Goal: Check status: Check status

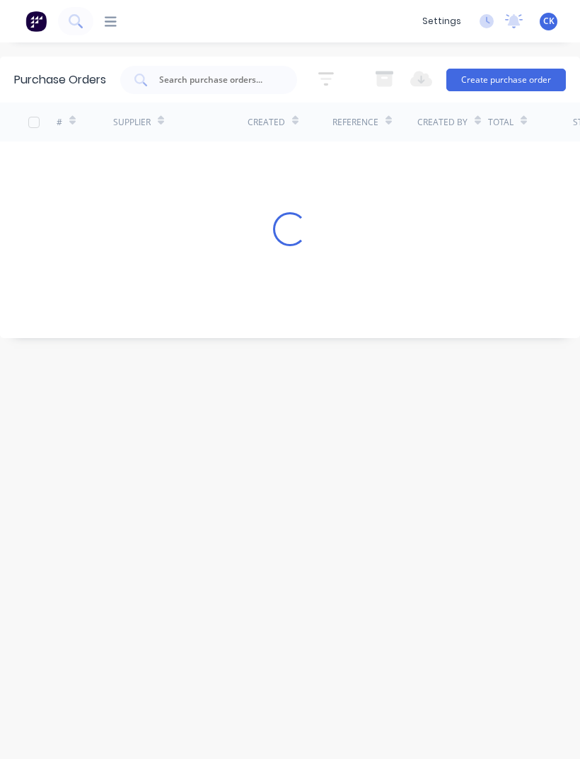
scroll to position [45, 0]
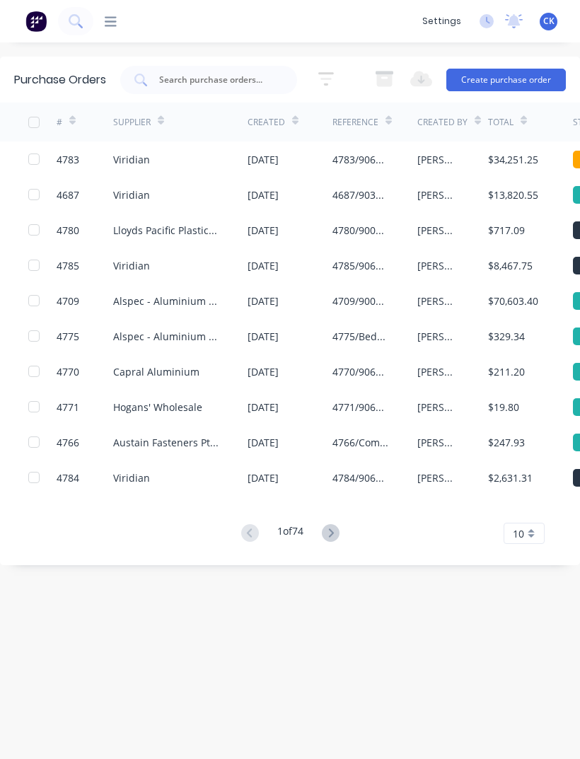
click at [239, 73] on input "text" at bounding box center [216, 80] width 117 height 14
type input "4764"
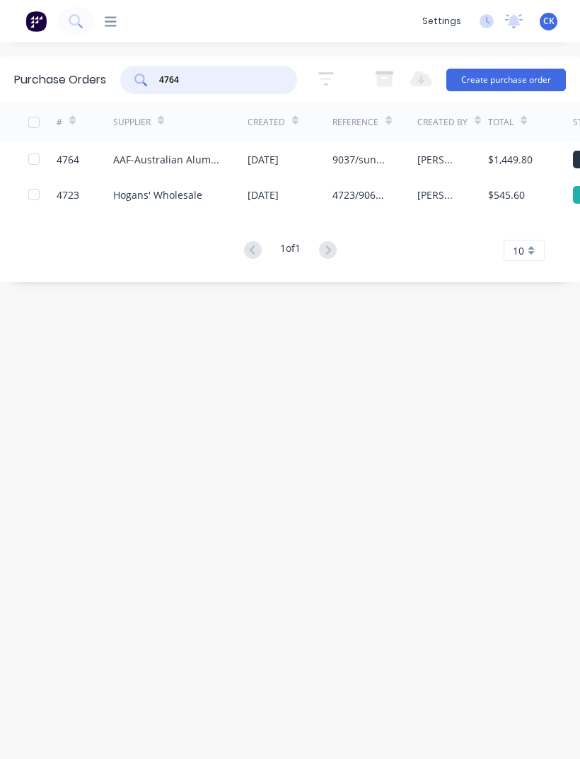
click at [516, 142] on div "$1,449.80" at bounding box center [530, 159] width 85 height 35
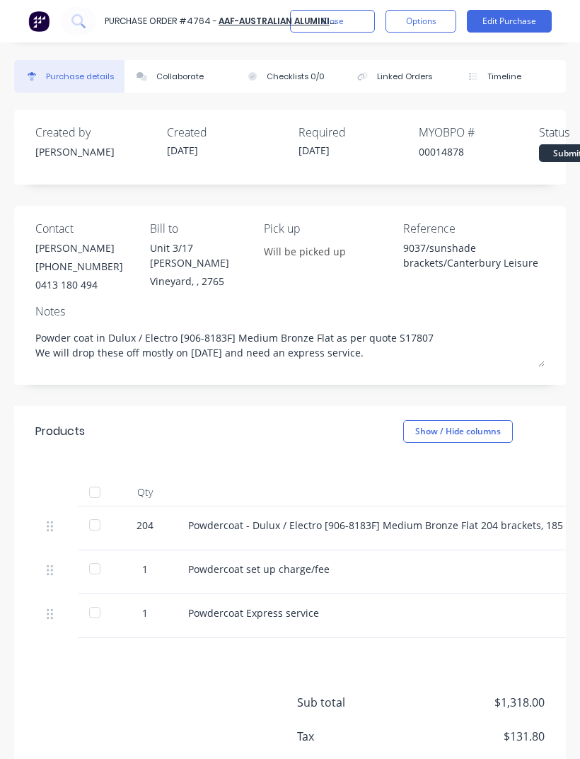
click at [98, 511] on div at bounding box center [95, 525] width 28 height 28
click at [102, 555] on div at bounding box center [95, 569] width 28 height 28
click at [96, 551] on div at bounding box center [95, 573] width 35 height 44
click at [96, 599] on div at bounding box center [95, 613] width 28 height 28
type textarea "x"
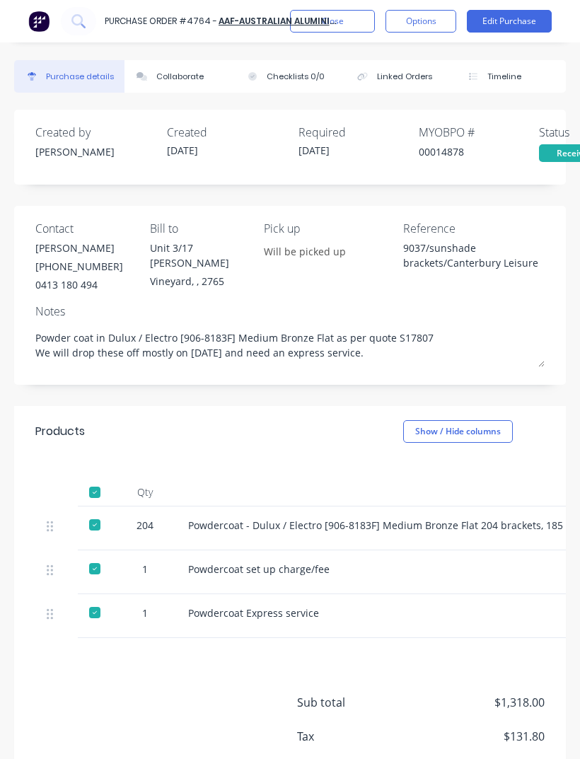
click at [356, 21] on button "Close" at bounding box center [332, 21] width 85 height 23
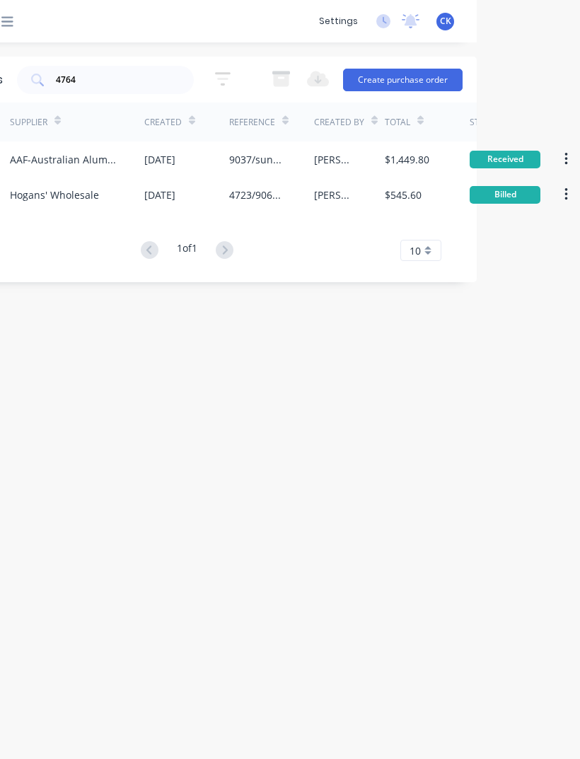
scroll to position [0, 101]
